Goal: Find specific page/section: Find specific page/section

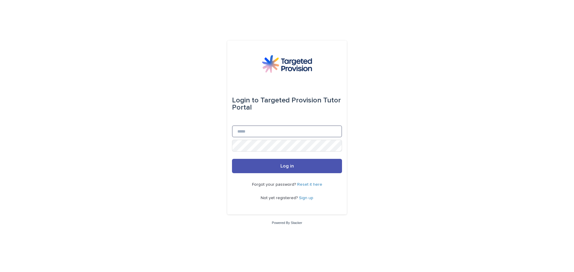
click at [250, 131] on input "Email" at bounding box center [287, 132] width 110 height 12
type input "**********"
click at [279, 170] on button "Log in" at bounding box center [287, 166] width 110 height 14
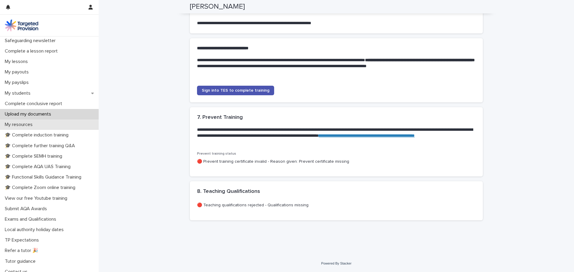
scroll to position [66, 0]
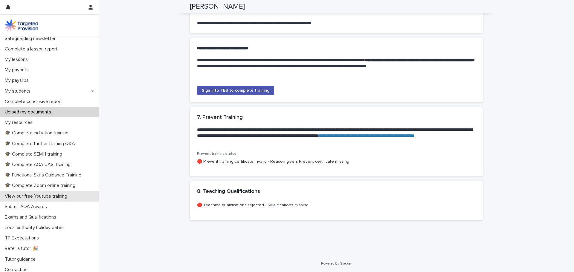
click at [83, 191] on div "View our free Youtube training" at bounding box center [49, 196] width 99 height 10
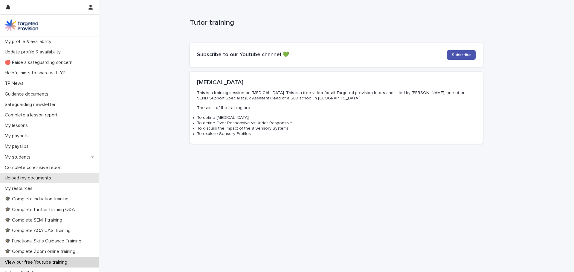
click at [48, 177] on p "Upload my documents" at bounding box center [29, 178] width 54 height 6
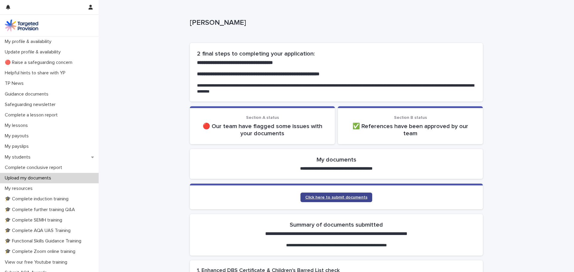
click at [343, 201] on link "Click here to submit documents" at bounding box center [336, 198] width 72 height 10
